Goal: Task Accomplishment & Management: Use online tool/utility

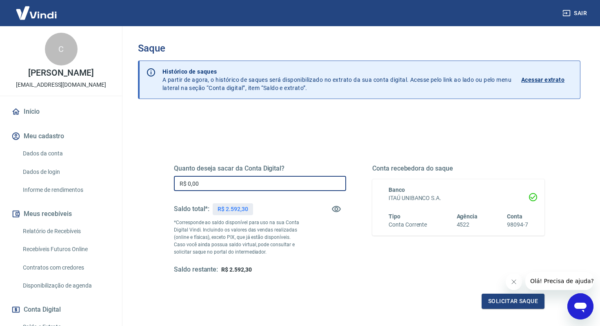
click at [214, 190] on input "R$ 0,00" at bounding box center [260, 183] width 172 height 15
type input "R$ 2.000,00"
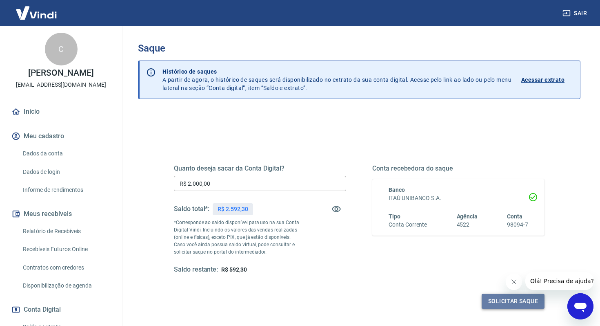
click at [515, 297] on button "Solicitar saque" at bounding box center [513, 300] width 63 height 15
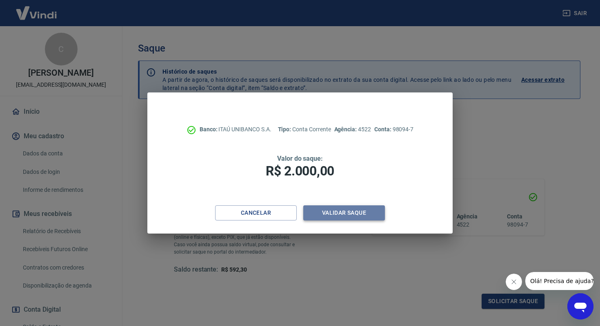
click at [372, 213] on button "Validar saque" at bounding box center [345, 212] width 82 height 15
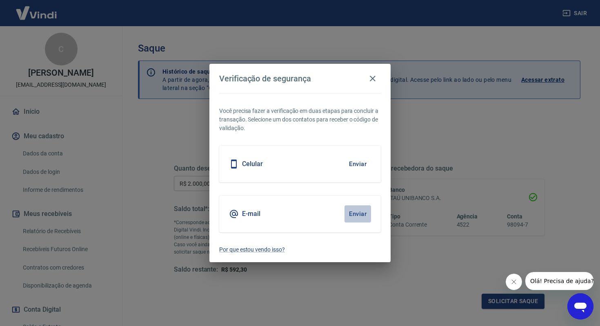
click at [359, 218] on button "Enviar" at bounding box center [358, 213] width 27 height 17
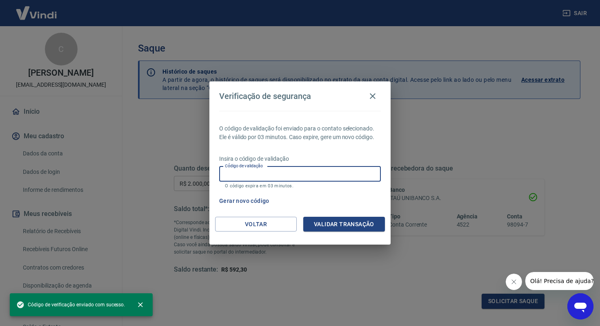
click at [273, 173] on input "Código de validação" at bounding box center [300, 173] width 162 height 15
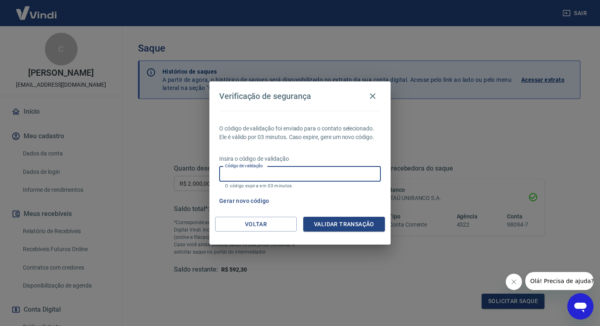
paste input "717999"
type input "717999"
click at [339, 223] on button "Validar transação" at bounding box center [345, 223] width 82 height 15
